Goal: Task Accomplishment & Management: Manage account settings

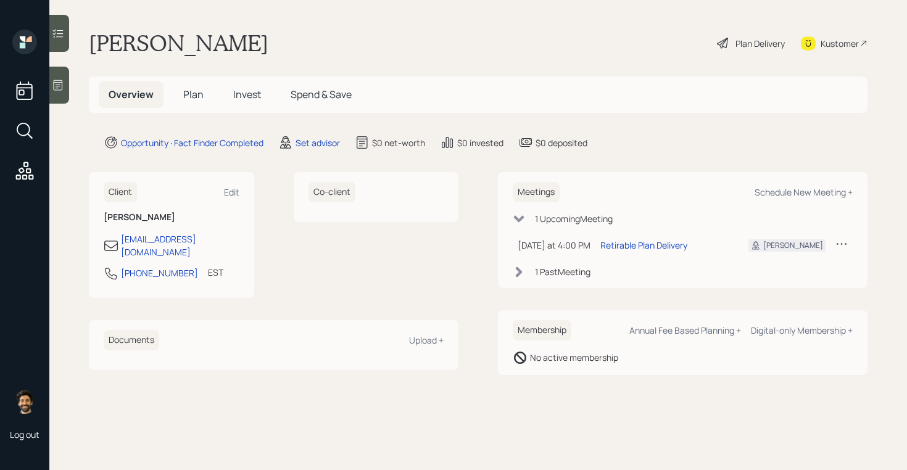
click at [198, 98] on span "Plan" at bounding box center [193, 95] width 20 height 14
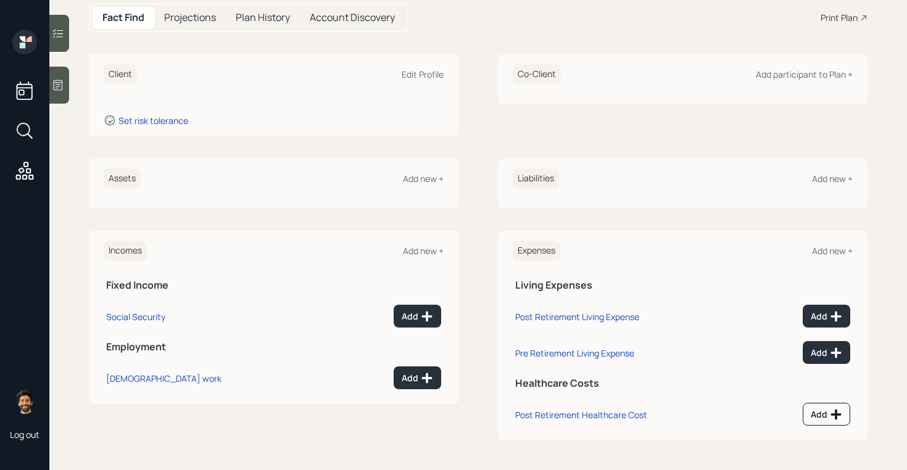
scroll to position [59, 0]
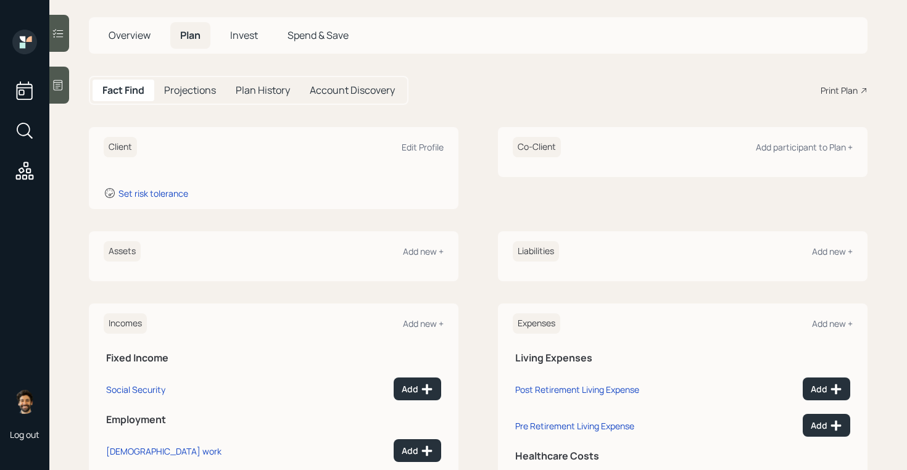
click at [60, 87] on icon at bounding box center [58, 85] width 12 height 12
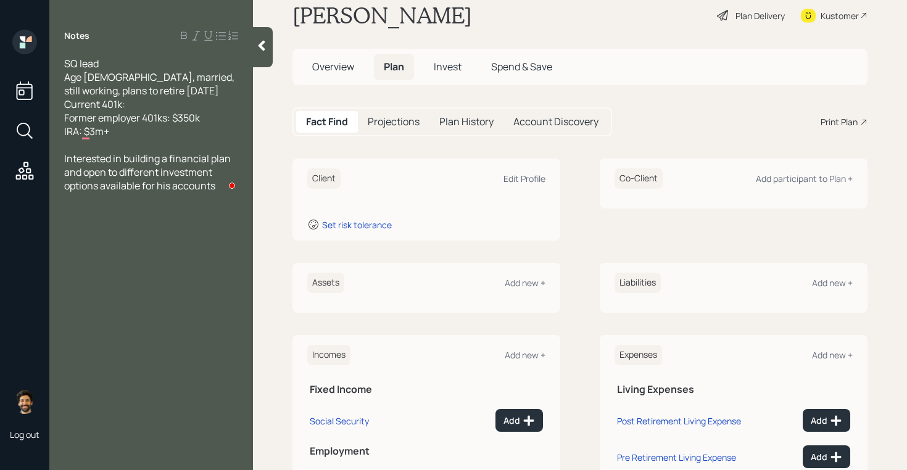
scroll to position [25, 0]
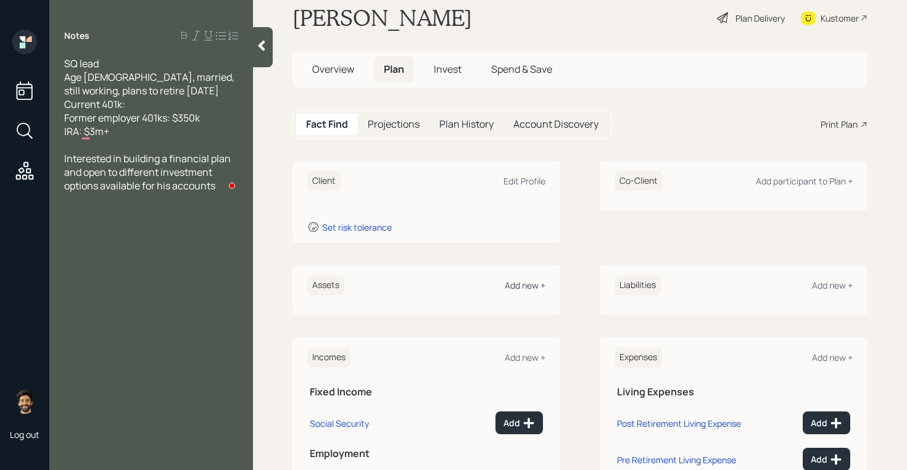
click at [520, 287] on div "Add new +" at bounding box center [524, 285] width 41 height 12
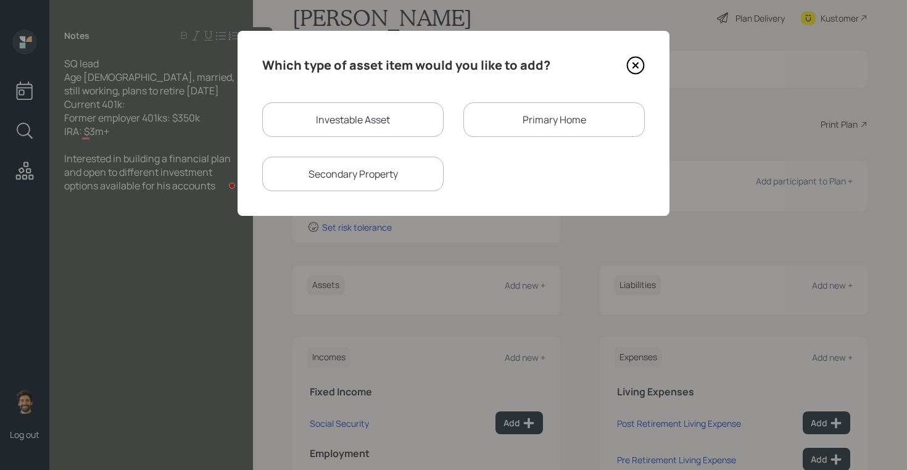
click at [315, 111] on div "Investable Asset" at bounding box center [352, 119] width 181 height 35
select select "taxable"
select select "balanced"
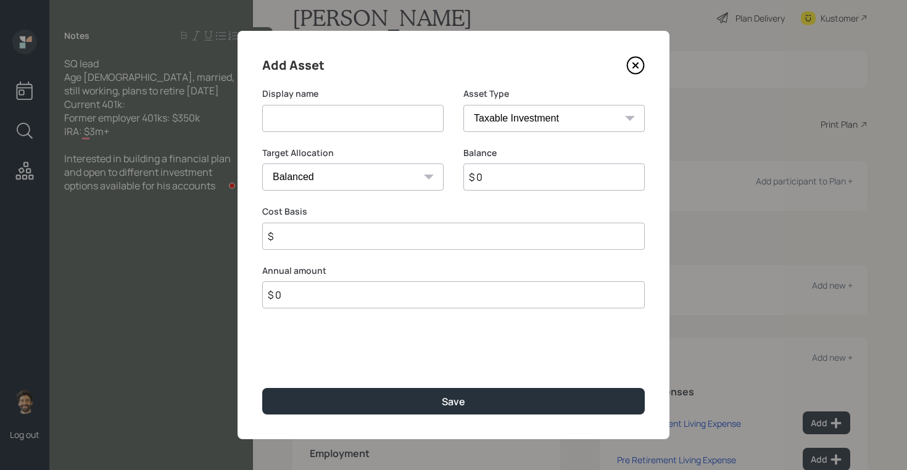
click at [311, 120] on input at bounding box center [352, 118] width 181 height 27
type input "IRA"
click at [487, 186] on input "$ 0" at bounding box center [553, 176] width 181 height 27
type input "$ 3,000,000"
click at [482, 117] on select "SEP [PERSON_NAME] IRA 401(k) [PERSON_NAME] 401(k) 403(b) [PERSON_NAME] 403(b) 4…" at bounding box center [553, 118] width 181 height 27
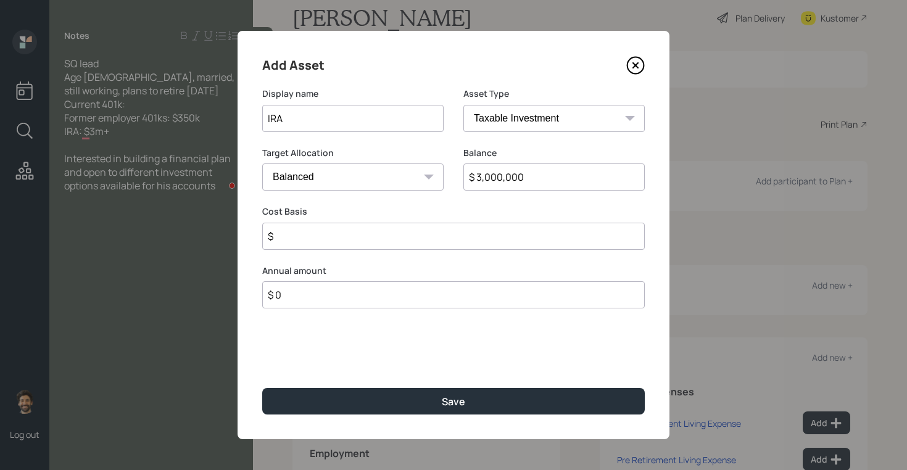
select select "ira"
click at [463, 105] on select "SEP [PERSON_NAME] IRA 401(k) [PERSON_NAME] 401(k) 403(b) [PERSON_NAME] 403(b) 4…" at bounding box center [553, 118] width 181 height 27
click at [294, 236] on input "$" at bounding box center [453, 236] width 382 height 27
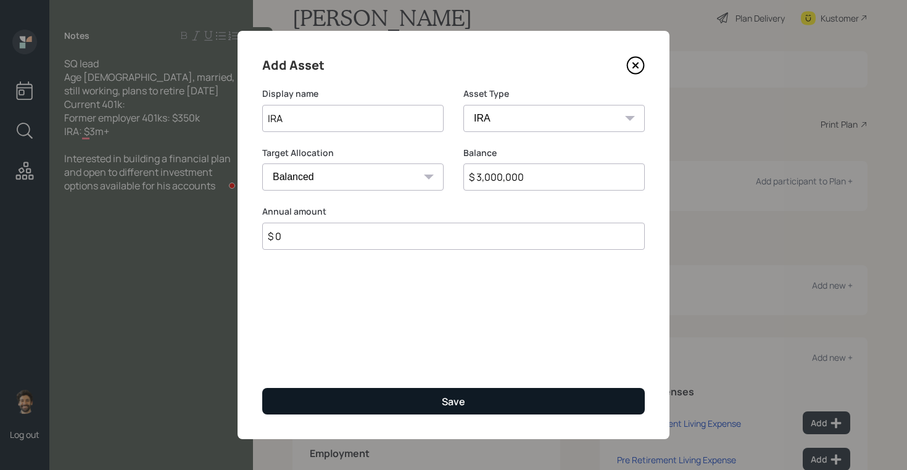
type input "$ 0"
click at [332, 401] on button "Save" at bounding box center [453, 401] width 382 height 27
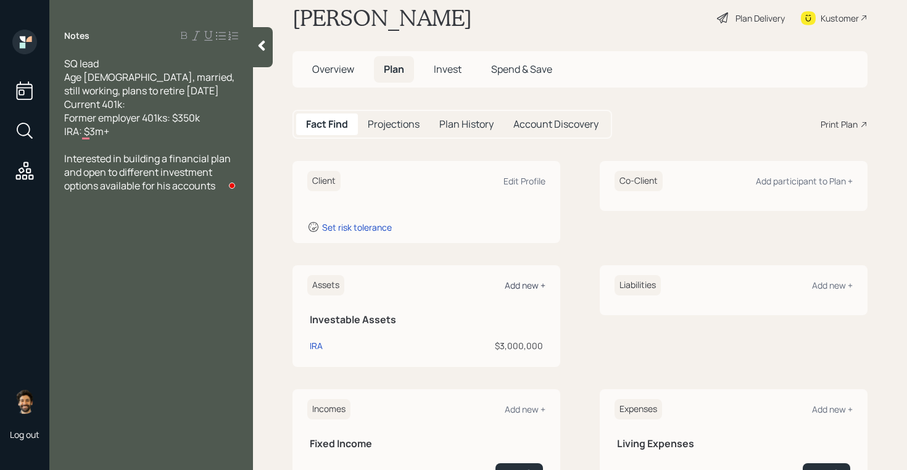
click at [524, 284] on div "Add new +" at bounding box center [524, 285] width 41 height 12
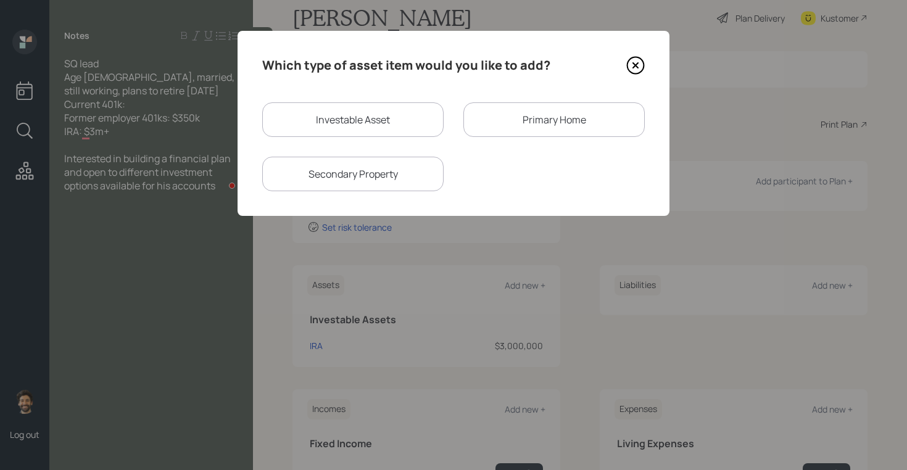
click at [317, 118] on div "Investable Asset" at bounding box center [352, 119] width 181 height 35
select select "taxable"
select select "balanced"
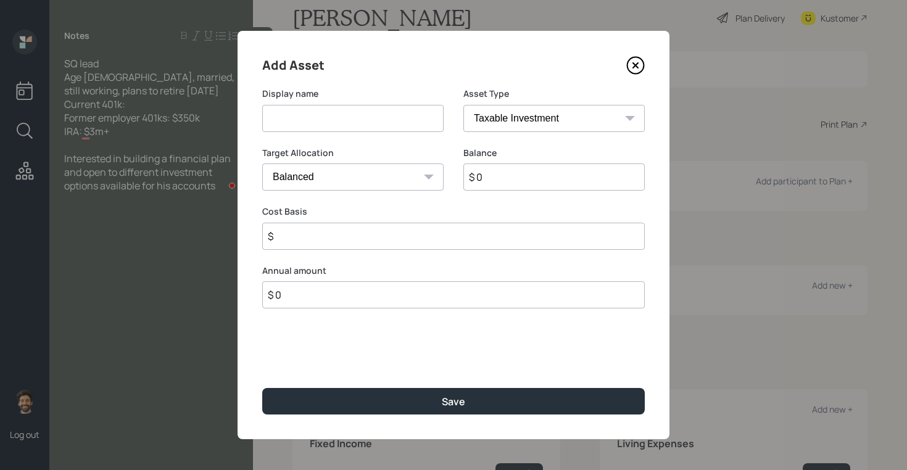
click at [308, 130] on input at bounding box center [352, 118] width 181 height 27
type input "Former 401k"
click at [512, 181] on input "$ 0" at bounding box center [553, 176] width 181 height 27
type input "$ 350,000"
click at [509, 117] on select "SEP [PERSON_NAME] IRA 401(k) [PERSON_NAME] 401(k) 403(b) [PERSON_NAME] 403(b) 4…" at bounding box center [553, 118] width 181 height 27
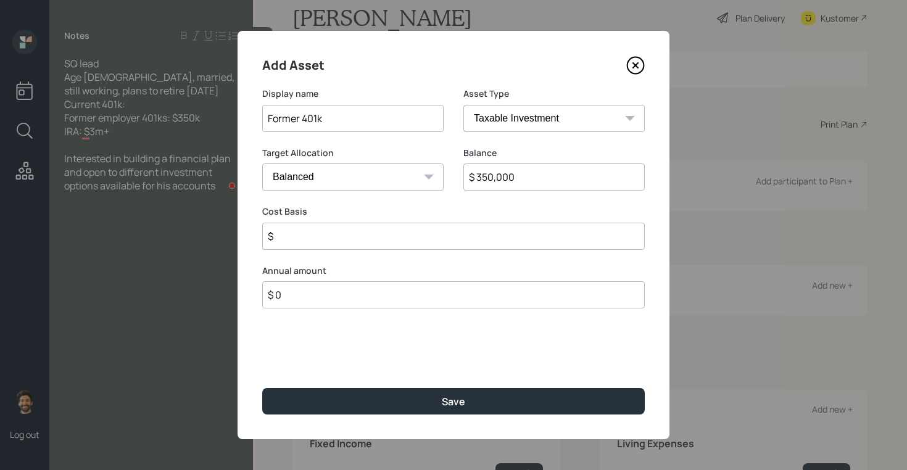
select select "company_sponsored"
click at [463, 105] on select "SEP [PERSON_NAME] IRA 401(k) [PERSON_NAME] 401(k) 403(b) [PERSON_NAME] 403(b) 4…" at bounding box center [553, 118] width 181 height 27
click at [308, 234] on input "number" at bounding box center [343, 236] width 163 height 27
type input "0"
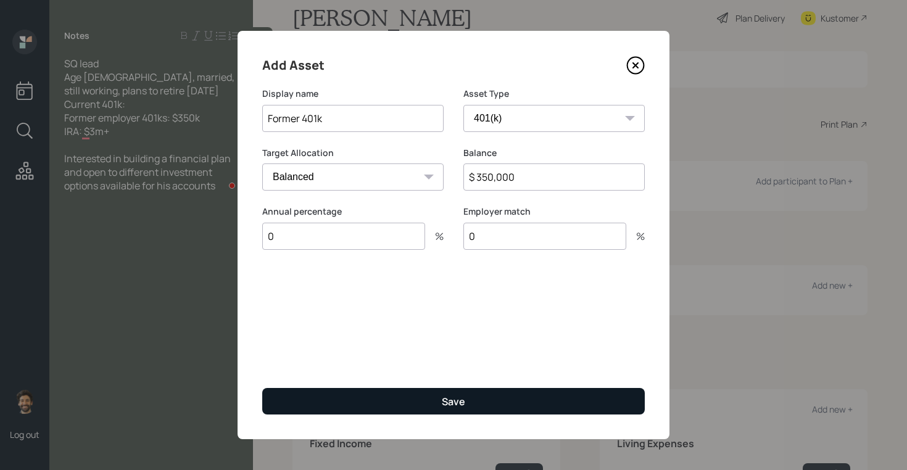
type input "0"
click at [329, 402] on button "Save" at bounding box center [453, 401] width 382 height 27
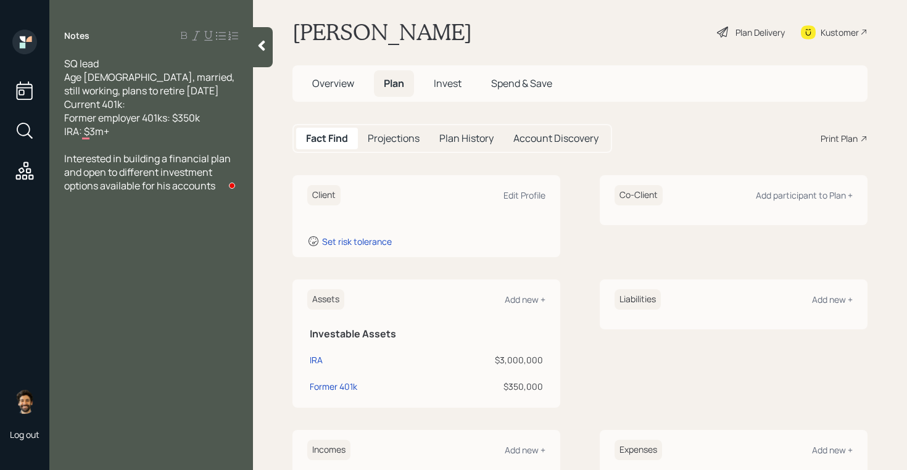
scroll to position [6, 0]
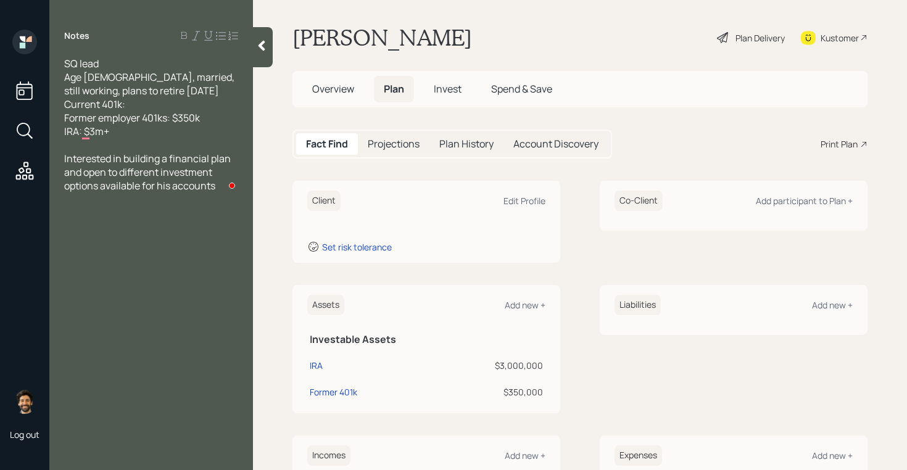
click at [442, 94] on span "Invest" at bounding box center [448, 89] width 28 height 14
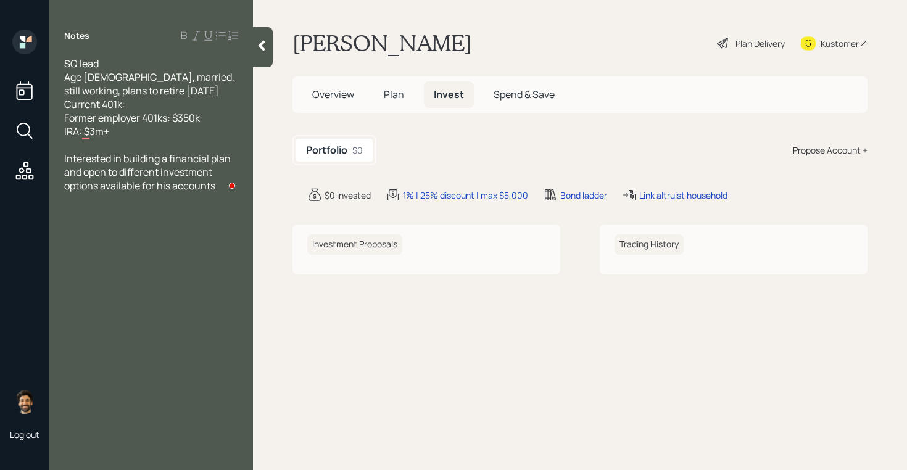
click at [801, 155] on div "Propose Account +" at bounding box center [830, 150] width 75 height 13
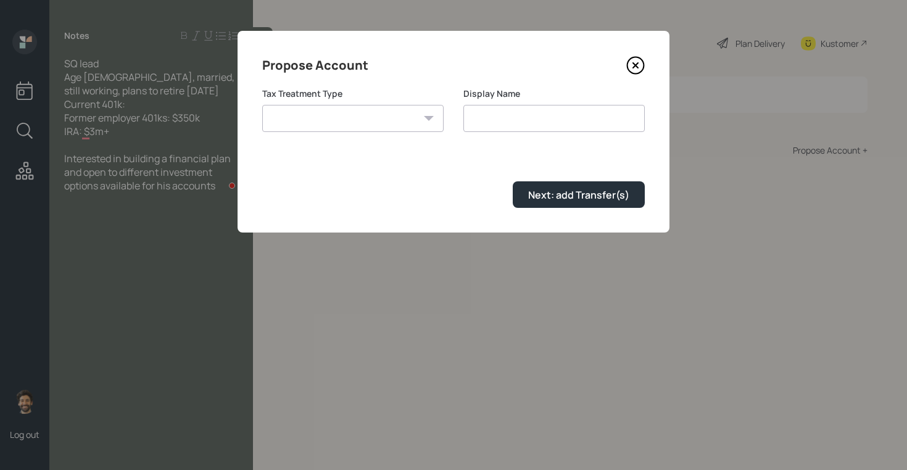
click at [378, 123] on select "[PERSON_NAME] Taxable Traditional" at bounding box center [352, 118] width 181 height 27
select select "traditional"
click at [262, 105] on select "[PERSON_NAME] Taxable Traditional" at bounding box center [352, 118] width 181 height 27
type input "Traditional"
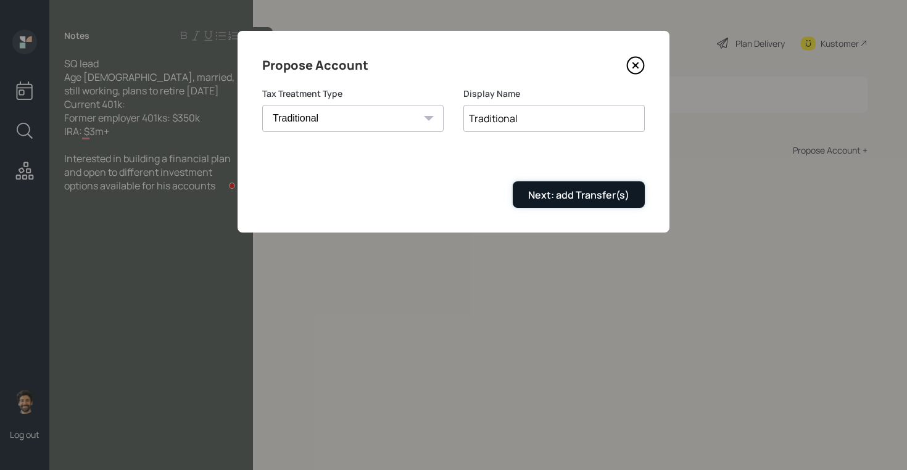
click at [529, 192] on div "Next: add Transfer(s)" at bounding box center [578, 195] width 101 height 14
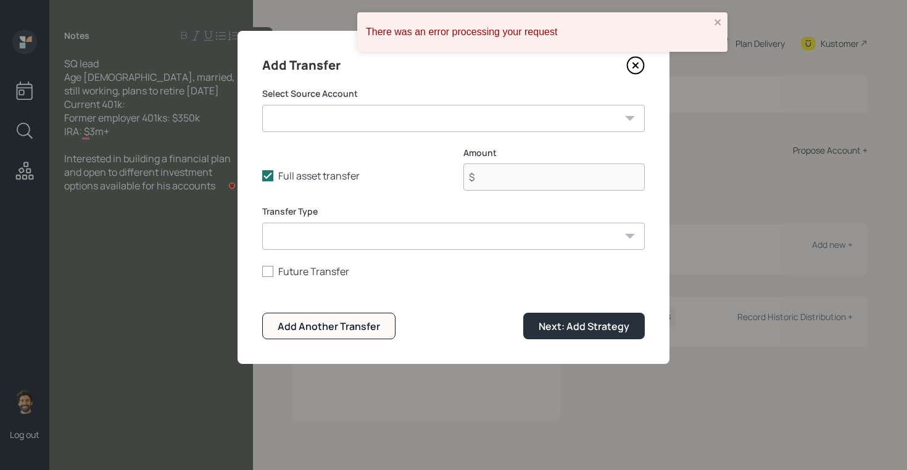
click at [302, 123] on select "IRA ($3,000,000 | IRA) Former 401k ($350,000 | 401(k))" at bounding box center [453, 118] width 382 height 27
select select "98efd7ed-c7a9-48ab-ac01-a4416c726aa5"
click at [262, 105] on select "IRA ($3,000,000 | IRA) Former 401k ($350,000 | 401(k))" at bounding box center [453, 118] width 382 height 27
type input "$ 3,000,000"
click at [295, 236] on select "ACAT Transfer Non ACAT Transfer Capitalize Rollover Rollover Deposit" at bounding box center [453, 236] width 382 height 27
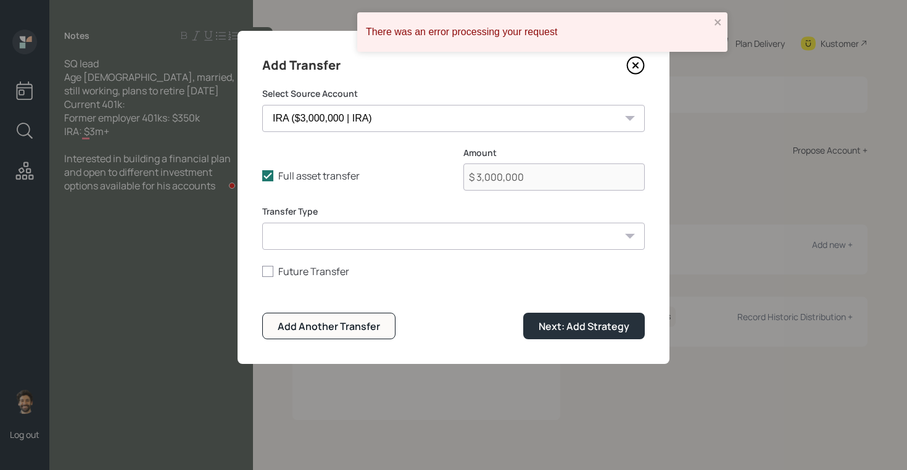
select select "acat_transfer"
click at [262, 223] on select "ACAT Transfer Non ACAT Transfer Capitalize Rollover Rollover Deposit" at bounding box center [453, 236] width 382 height 27
click at [546, 321] on div "Next: Add Strategy" at bounding box center [583, 326] width 91 height 14
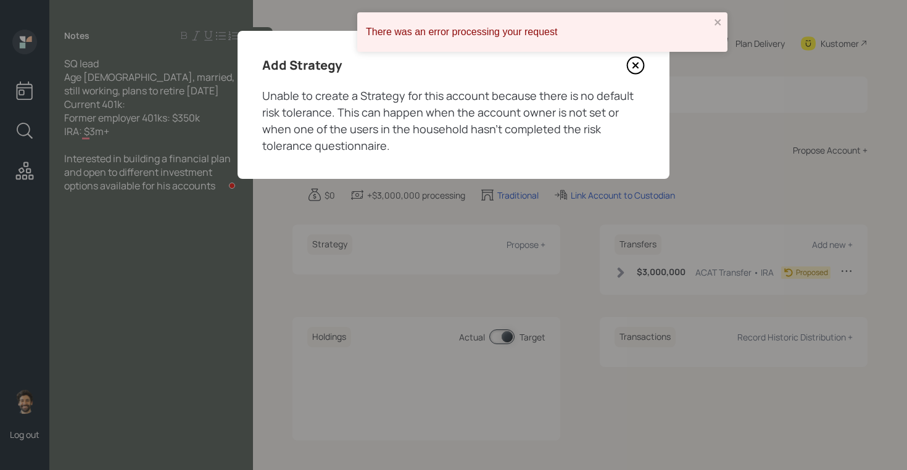
click at [636, 68] on icon at bounding box center [635, 65] width 19 height 19
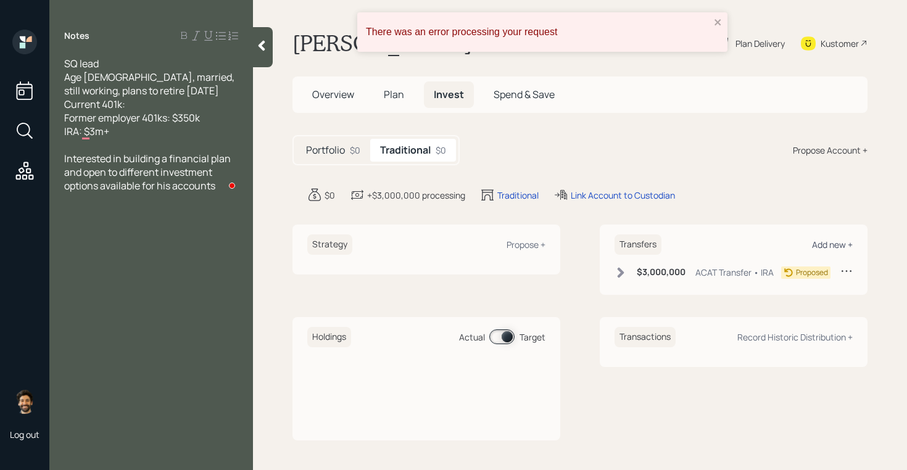
click at [829, 249] on div "Add new +" at bounding box center [832, 245] width 41 height 12
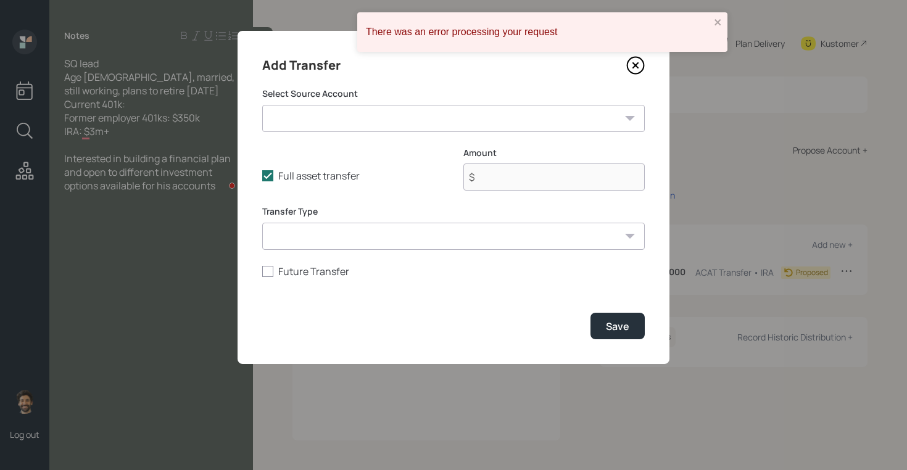
click at [337, 127] on select "IRA ($3,000,000 | IRA) Former 401k ($350,000 | 401(k))" at bounding box center [453, 118] width 382 height 27
select select "5f34e502-6944-4e98-ba2e-8ab96d25d736"
click at [262, 105] on select "IRA ($3,000,000 | IRA) Former 401k ($350,000 | 401(k))" at bounding box center [453, 118] width 382 height 27
type input "$ 350,000"
click at [320, 236] on select "ACAT Transfer Non ACAT Transfer Capitalize Rollover Rollover Deposit" at bounding box center [453, 236] width 382 height 27
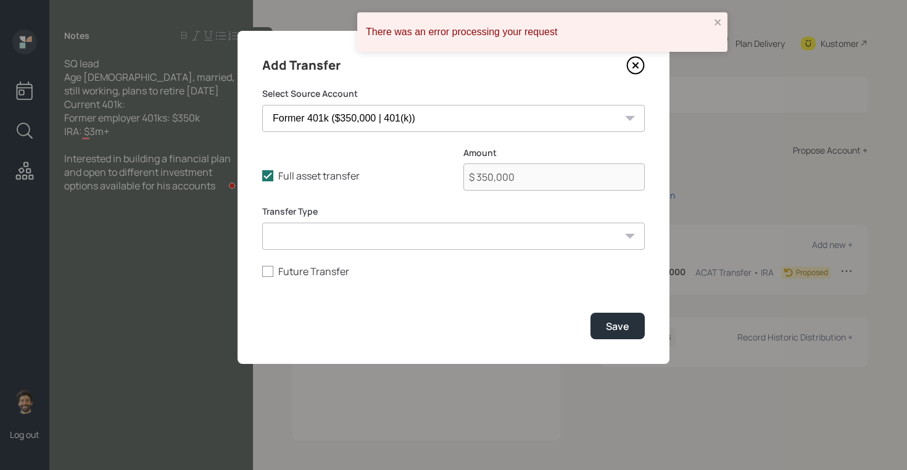
select select "acat_transfer"
click at [262, 223] on select "ACAT Transfer Non ACAT Transfer Capitalize Rollover Rollover Deposit" at bounding box center [453, 236] width 382 height 27
click at [606, 331] on div "Save" at bounding box center [617, 326] width 23 height 14
